Goal: Task Accomplishment & Management: Use online tool/utility

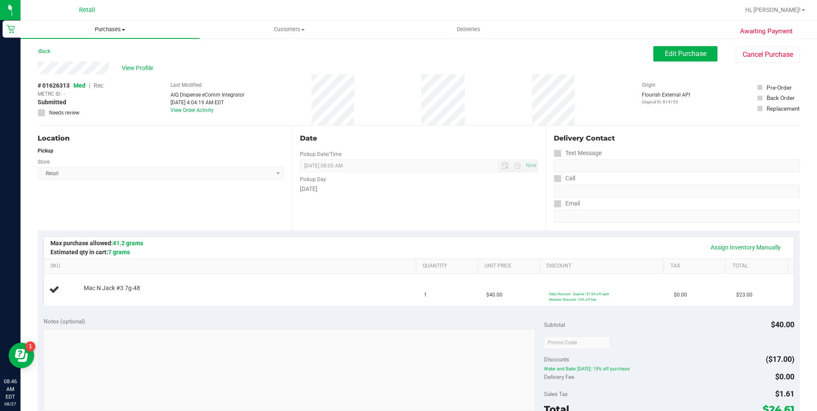
drag, startPoint x: 113, startPoint y: 32, endPoint x: 106, endPoint y: 42, distance: 12.5
click at [113, 31] on span "Purchases" at bounding box center [110, 30] width 179 height 8
click at [91, 63] on li "Fulfillment" at bounding box center [110, 62] width 179 height 10
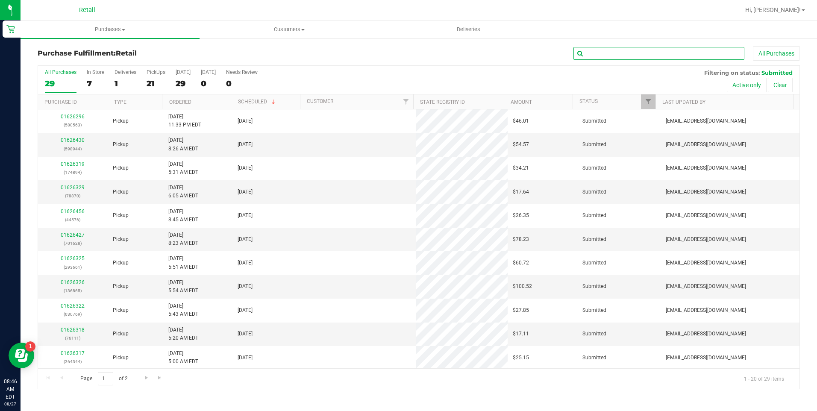
click at [628, 56] on input "text" at bounding box center [658, 53] width 171 height 13
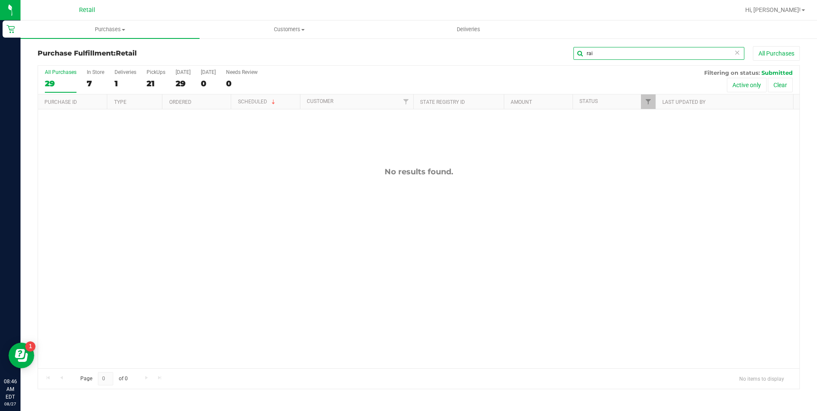
type input "rai"
click at [286, 32] on span "Customers" at bounding box center [289, 30] width 178 height 8
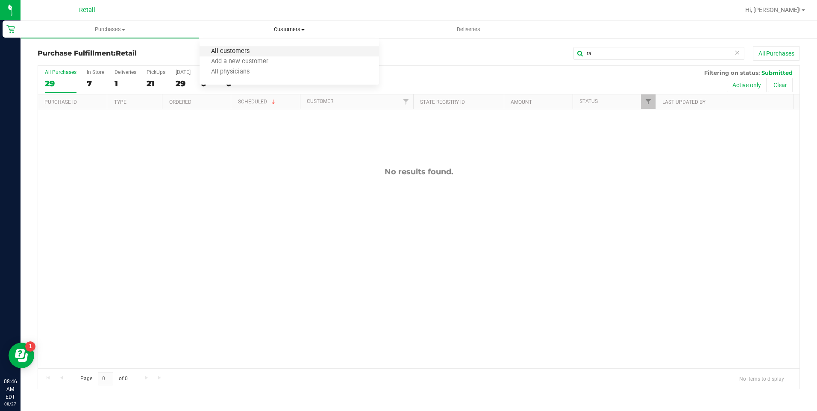
click at [225, 51] on span "All customers" at bounding box center [231, 51] width 62 height 7
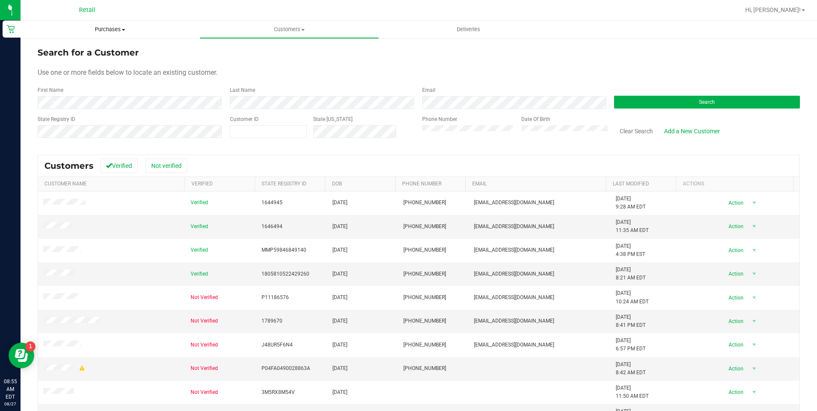
click at [112, 31] on span "Purchases" at bounding box center [110, 30] width 179 height 8
click at [108, 61] on li "Fulfillment" at bounding box center [110, 62] width 179 height 10
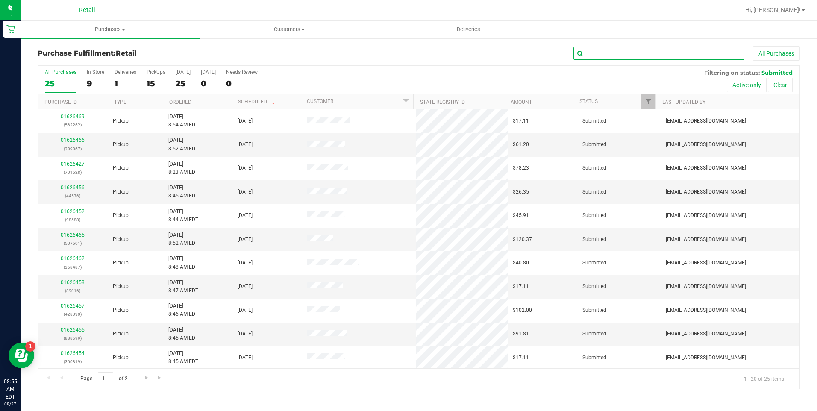
click at [598, 56] on input "text" at bounding box center [658, 53] width 171 height 13
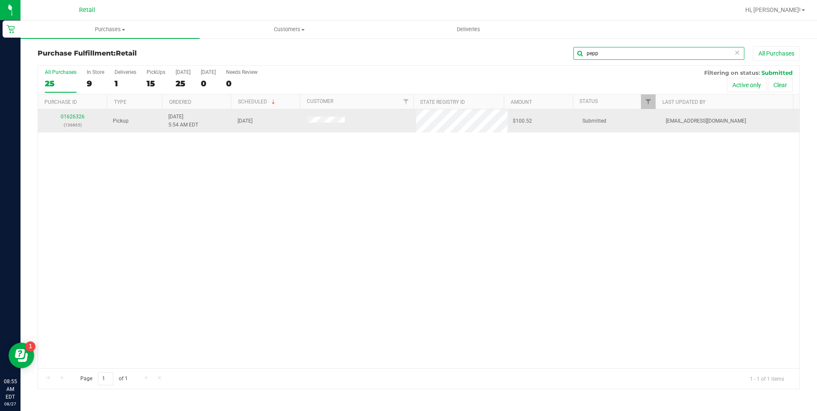
type input "pepp"
click at [75, 110] on td "01626326 (136865)" at bounding box center [73, 120] width 70 height 23
click at [76, 117] on link "01626326" at bounding box center [73, 117] width 24 height 6
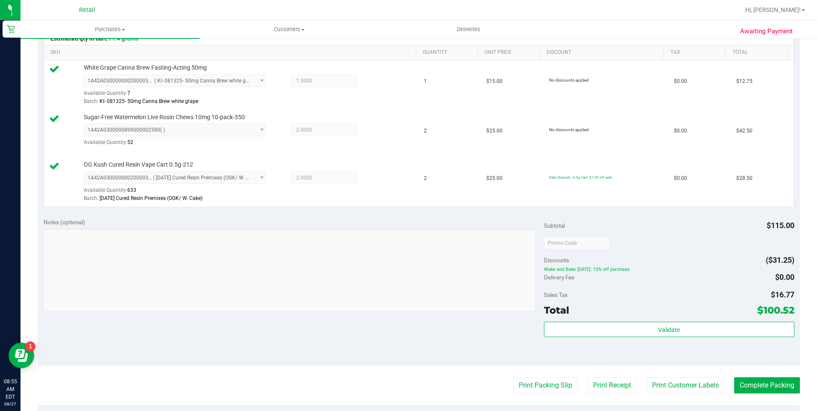
scroll to position [385, 0]
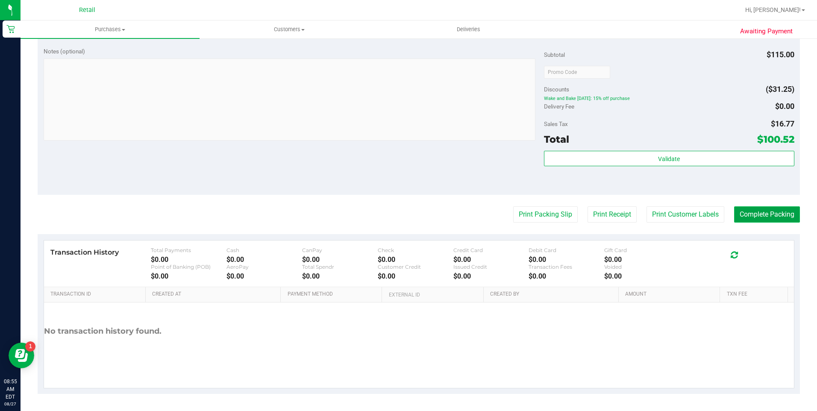
click at [760, 218] on button "Complete Packing" at bounding box center [767, 214] width 66 height 16
